Goal: Information Seeking & Learning: Understand process/instructions

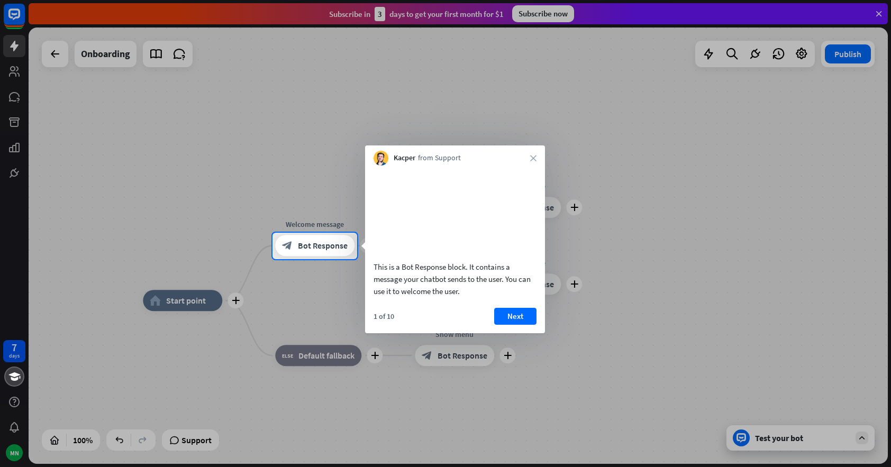
click at [93, 53] on div at bounding box center [445, 116] width 891 height 233
click at [55, 52] on div at bounding box center [445, 116] width 891 height 233
click at [514, 325] on button "Next" at bounding box center [515, 316] width 42 height 17
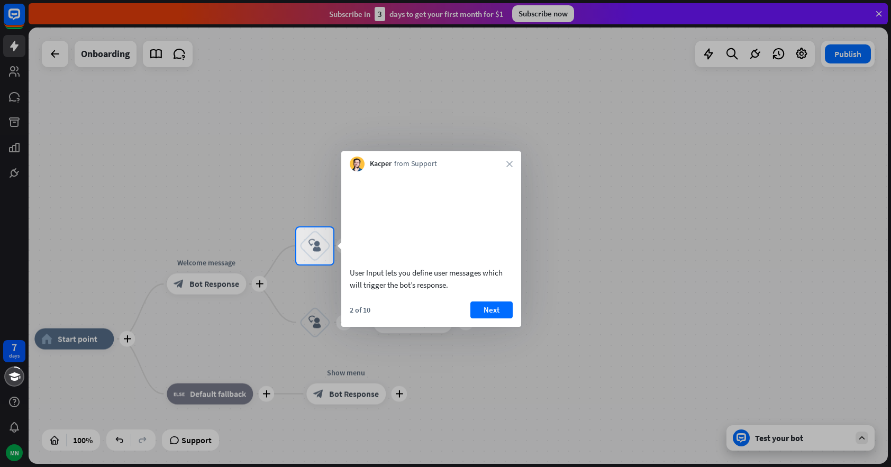
drag, startPoint x: 493, startPoint y: 321, endPoint x: 509, endPoint y: 328, distance: 17.0
click at [495, 318] on button "Next" at bounding box center [491, 309] width 42 height 17
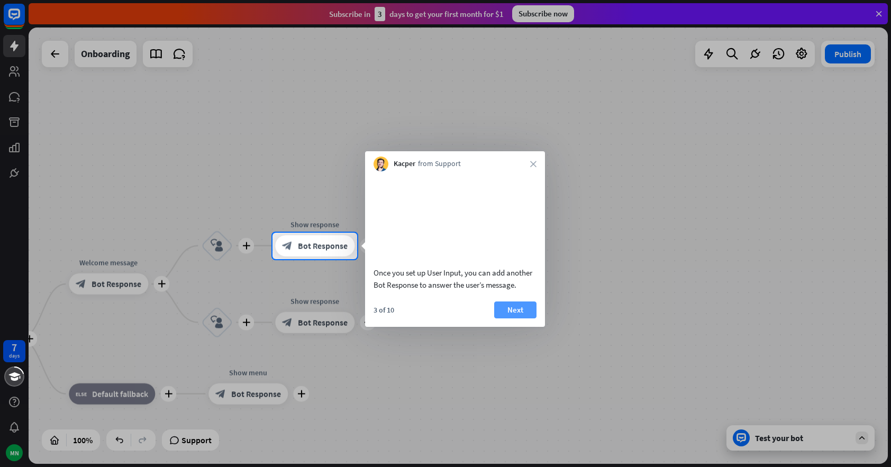
click at [513, 318] on button "Next" at bounding box center [515, 309] width 42 height 17
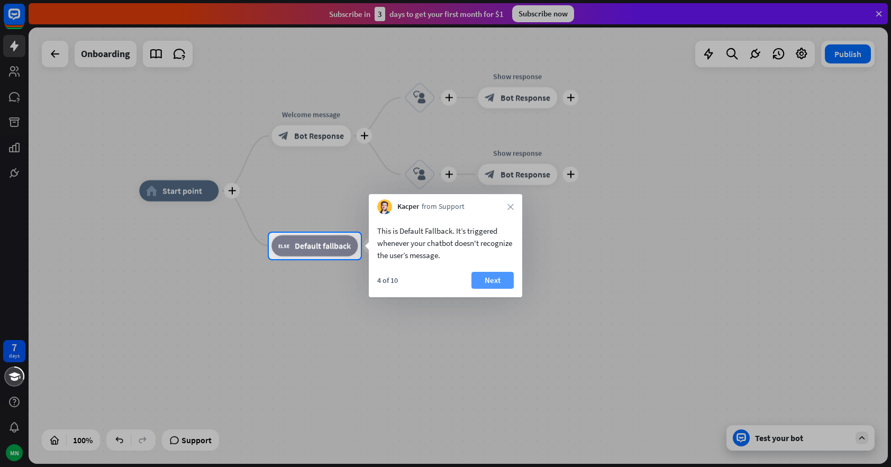
click at [495, 277] on button "Next" at bounding box center [492, 280] width 42 height 17
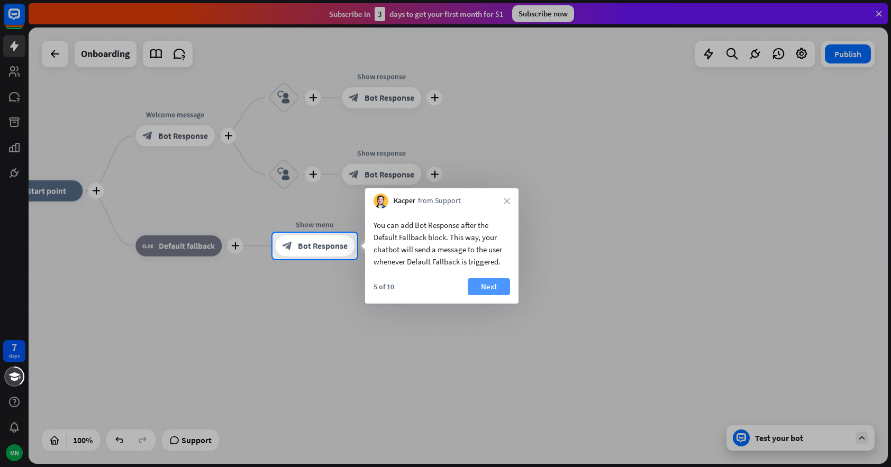
click at [490, 287] on button "Next" at bounding box center [489, 286] width 42 height 17
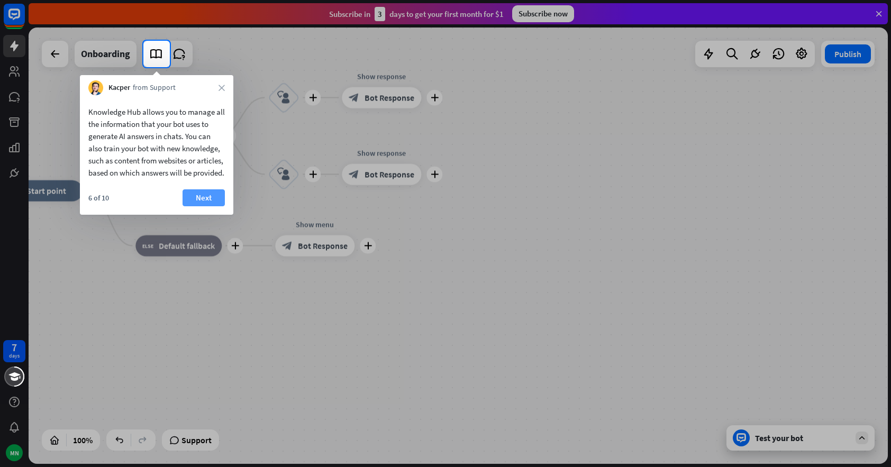
click at [205, 206] on button "Next" at bounding box center [203, 197] width 42 height 17
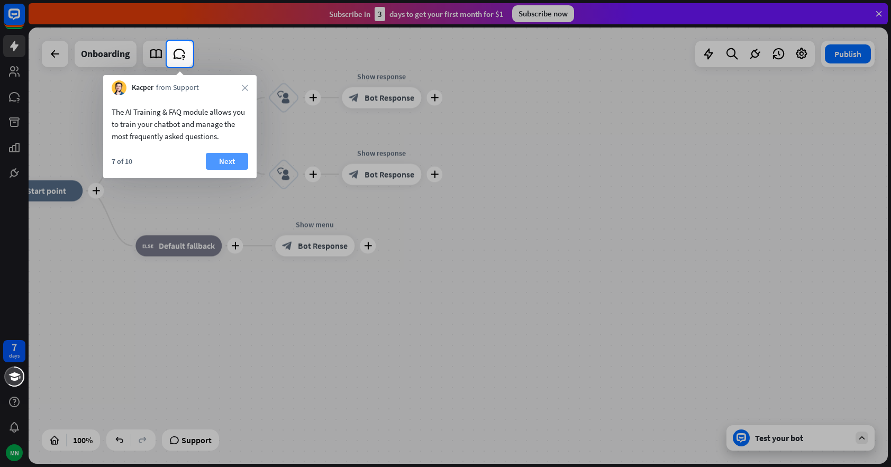
click at [233, 162] on button "Next" at bounding box center [227, 161] width 42 height 17
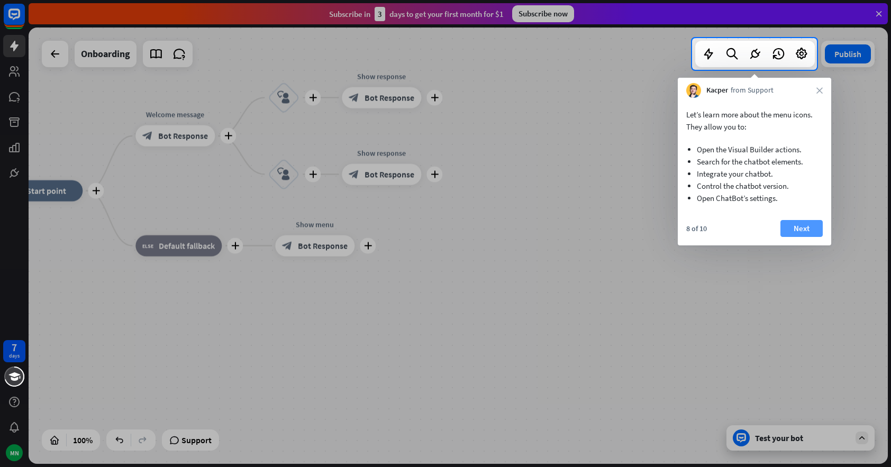
click at [801, 225] on button "Next" at bounding box center [801, 228] width 42 height 17
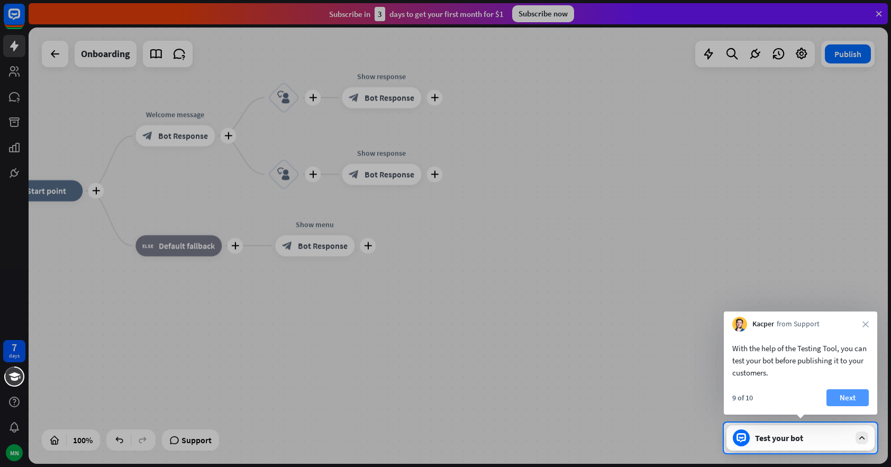
click at [848, 392] on button "Next" at bounding box center [847, 397] width 42 height 17
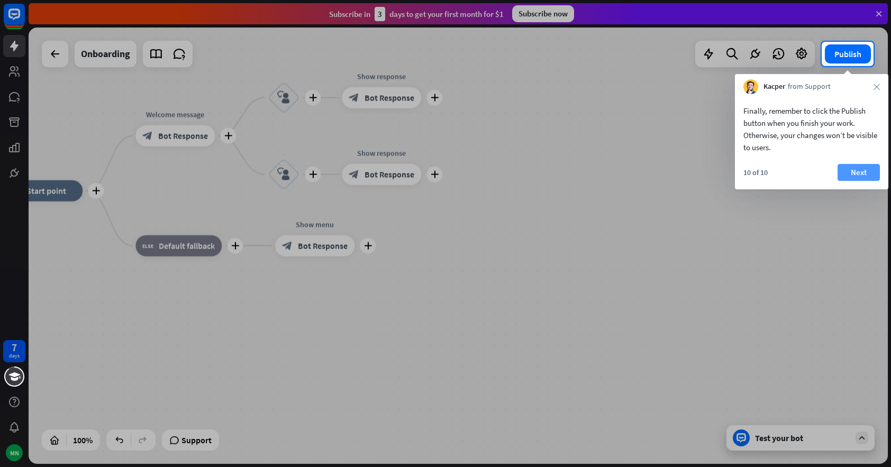
click at [862, 172] on button "Next" at bounding box center [858, 172] width 42 height 17
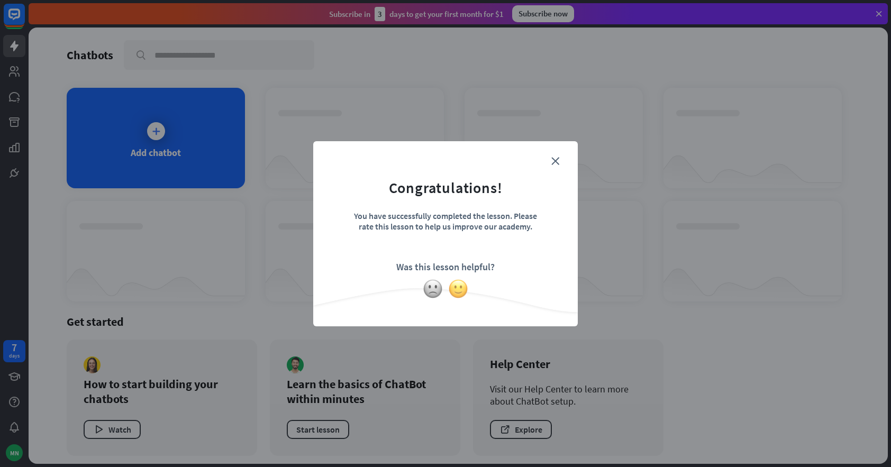
click at [457, 288] on img at bounding box center [458, 289] width 20 height 20
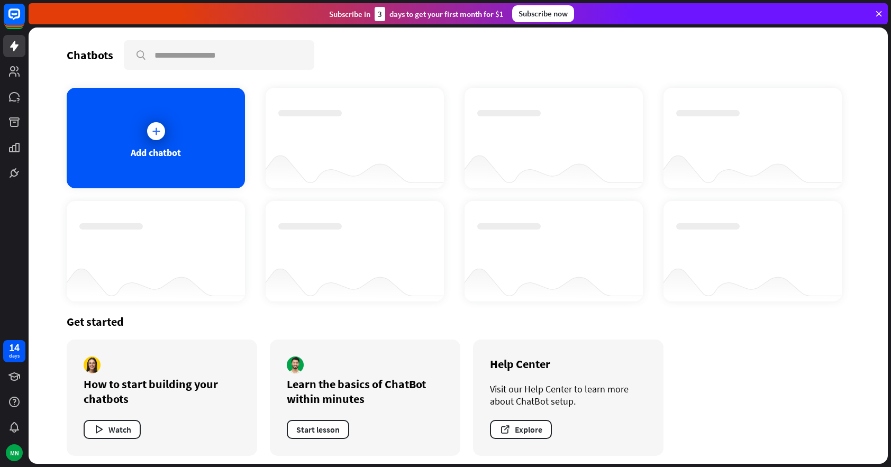
scroll to position [5, 0]
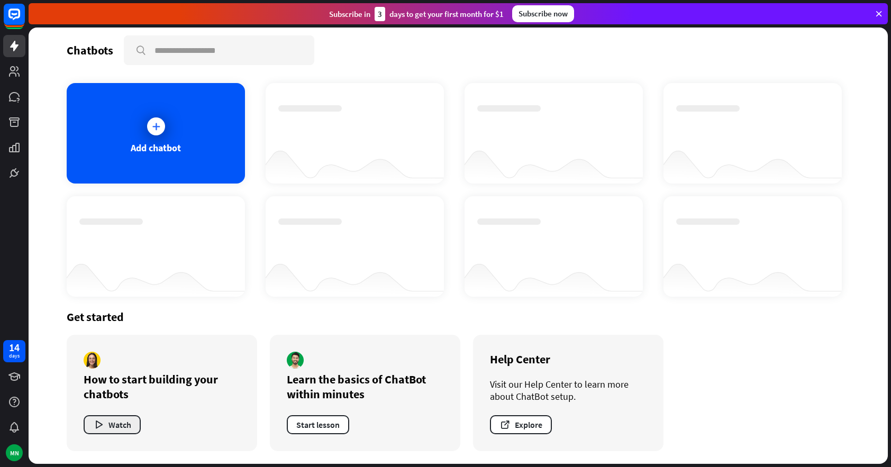
click at [93, 422] on icon "button" at bounding box center [98, 424] width 11 height 11
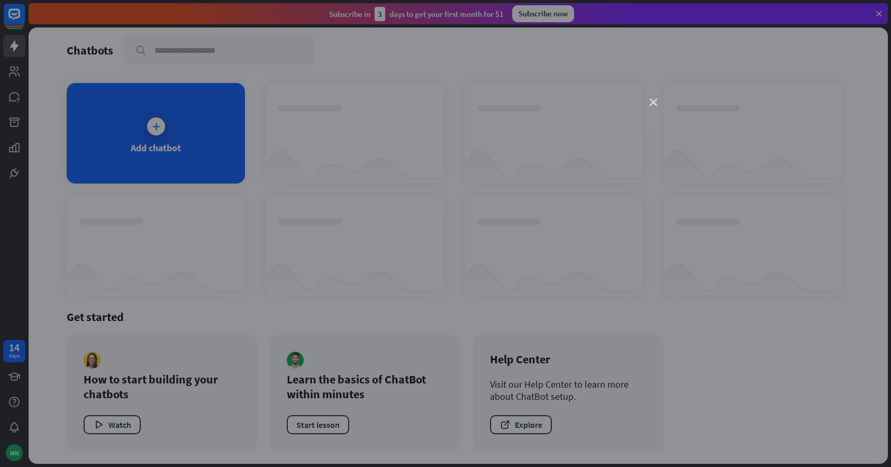
click at [654, 102] on icon "close" at bounding box center [653, 102] width 7 height 7
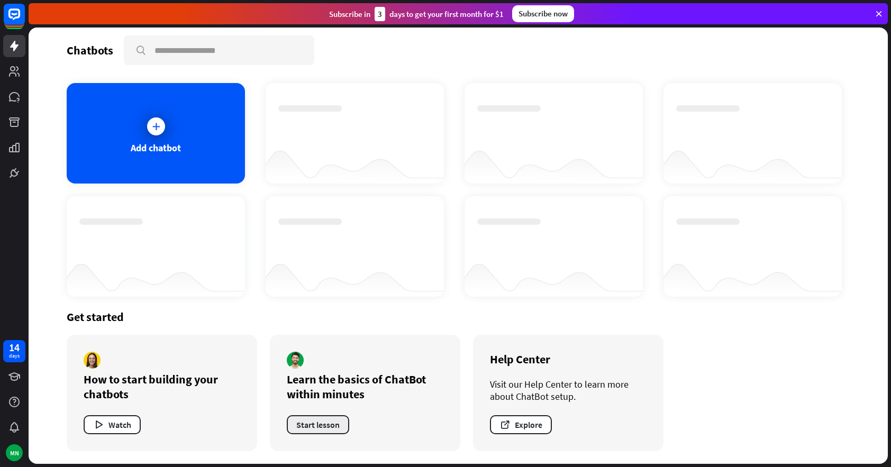
click at [311, 426] on button "Start lesson" at bounding box center [318, 424] width 62 height 19
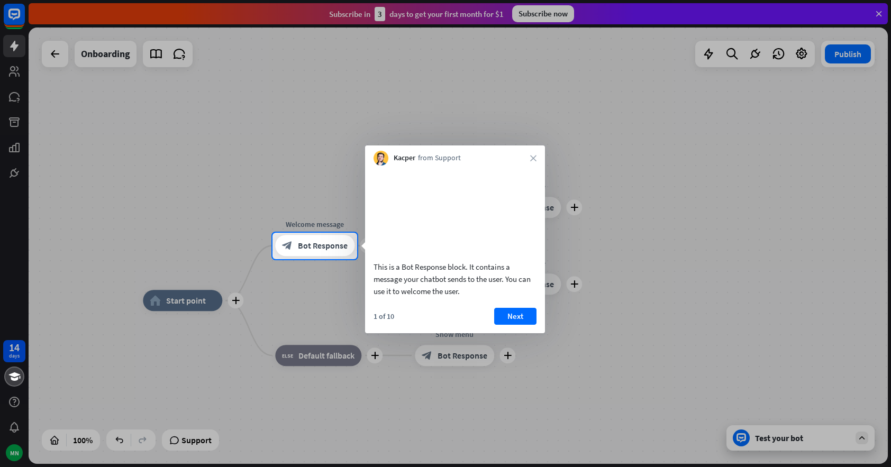
click at [516, 325] on button "Next" at bounding box center [515, 316] width 42 height 17
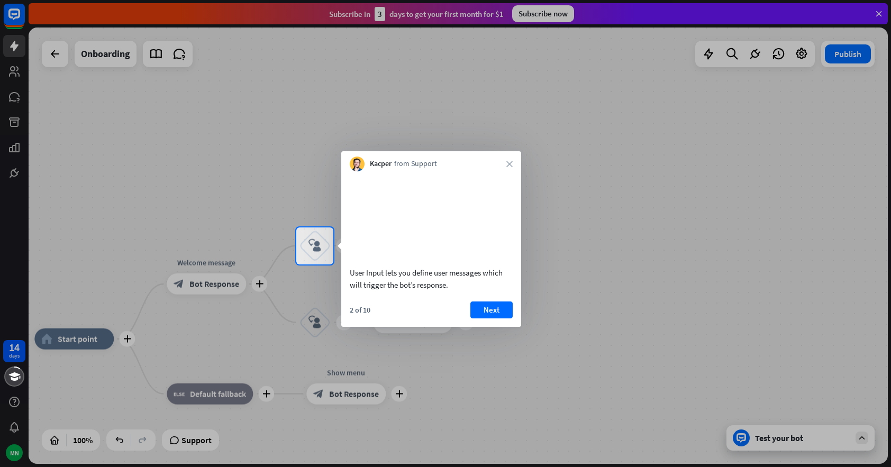
click at [509, 163] on icon "close" at bounding box center [509, 164] width 6 height 6
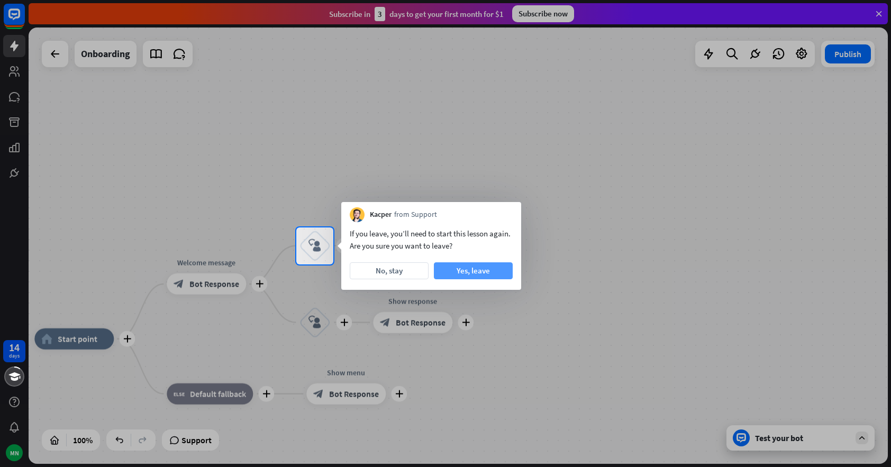
click at [477, 271] on button "Yes, leave" at bounding box center [473, 270] width 79 height 17
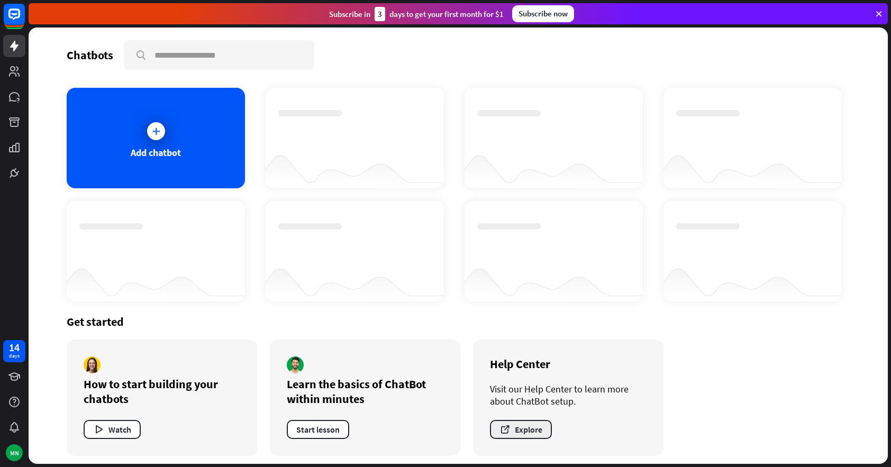
click at [520, 429] on button "Explore" at bounding box center [521, 429] width 62 height 19
